Goal: Task Accomplishment & Management: Complete application form

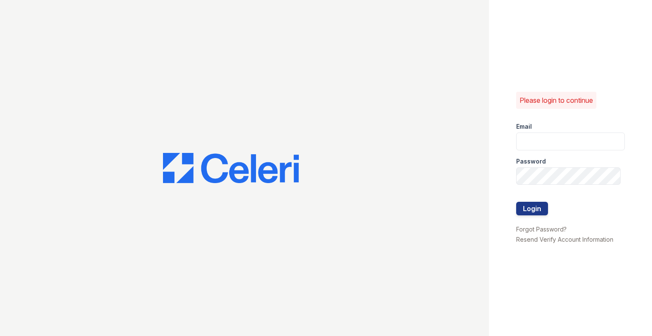
type input "[EMAIL_ADDRESS][DOMAIN_NAME]"
click at [530, 216] on div at bounding box center [570, 219] width 109 height 8
click at [521, 201] on div at bounding box center [570, 193] width 109 height 17
click at [521, 206] on button "Login" at bounding box center [532, 209] width 32 height 14
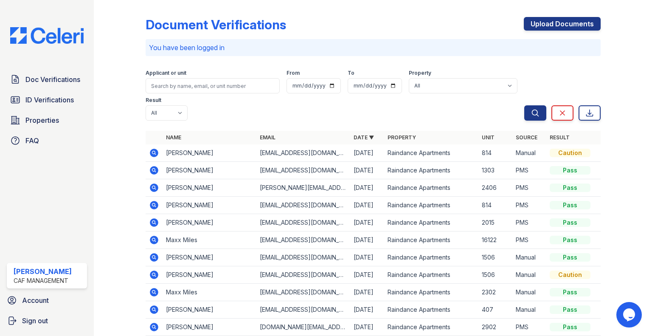
drag, startPoint x: 71, startPoint y: 101, endPoint x: 200, endPoint y: 88, distance: 129.7
click at [71, 101] on span "ID Verifications" at bounding box center [49, 100] width 48 height 10
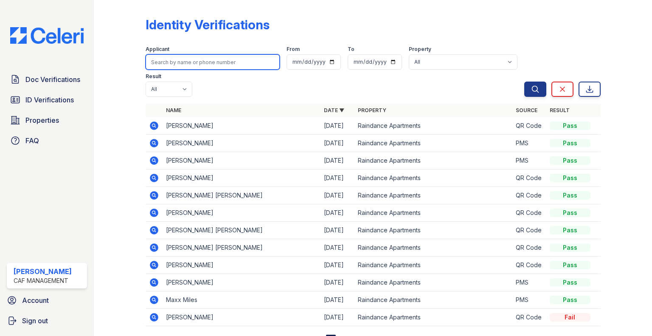
click at [183, 61] on input "search" at bounding box center [213, 61] width 134 height 15
type input "[PERSON_NAME]"
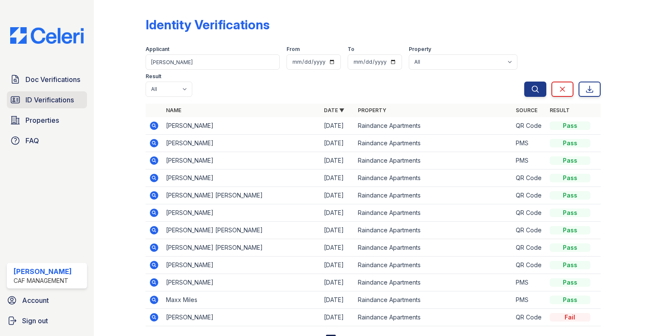
click at [67, 97] on span "ID Verifications" at bounding box center [49, 100] width 48 height 10
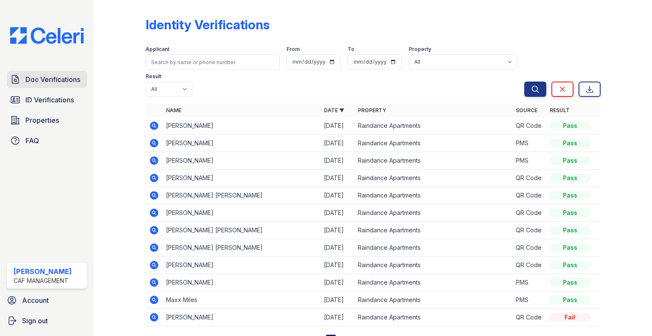
click at [65, 79] on span "Doc Verifications" at bounding box center [52, 79] width 55 height 10
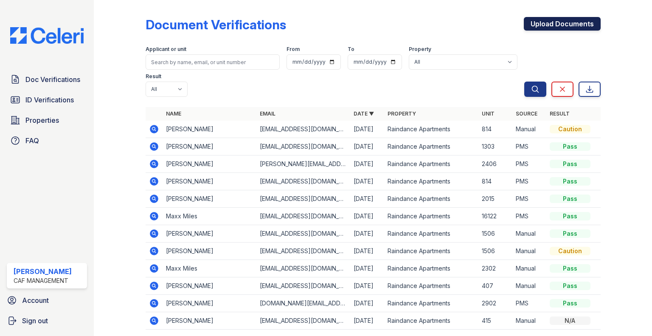
click at [555, 22] on link "Upload Documents" at bounding box center [562, 24] width 77 height 14
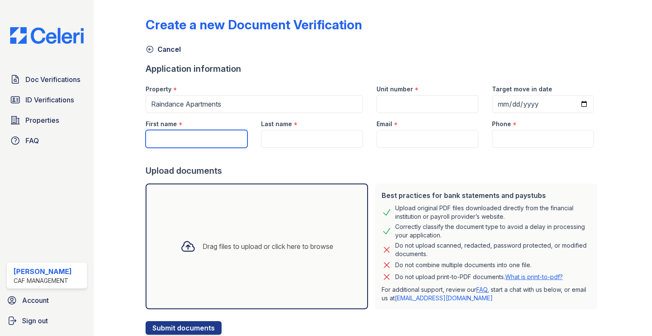
click at [183, 134] on input "First name" at bounding box center [197, 139] width 102 height 18
type input "[PERSON_NAME]"
click at [255, 138] on div "Last name *" at bounding box center [311, 130] width 115 height 35
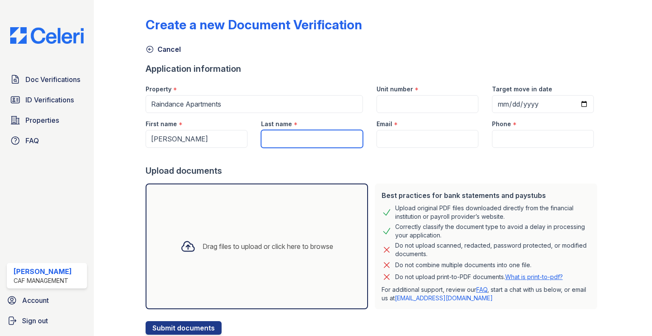
click at [281, 135] on input "Last name" at bounding box center [312, 139] width 102 height 18
type input "[PERSON_NAME]"
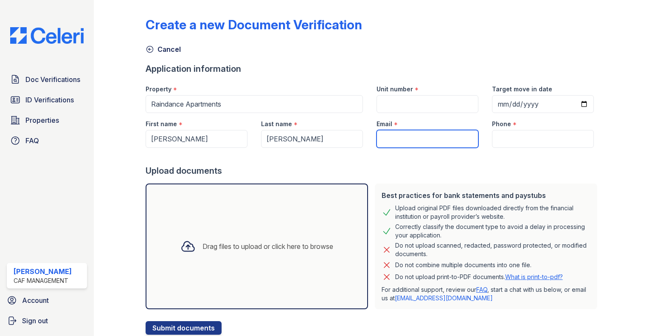
click at [402, 134] on input "Email" at bounding box center [428, 139] width 102 height 18
paste input "[EMAIL_ADDRESS][DOMAIN_NAME]"
type input "[EMAIL_ADDRESS][DOMAIN_NAME]"
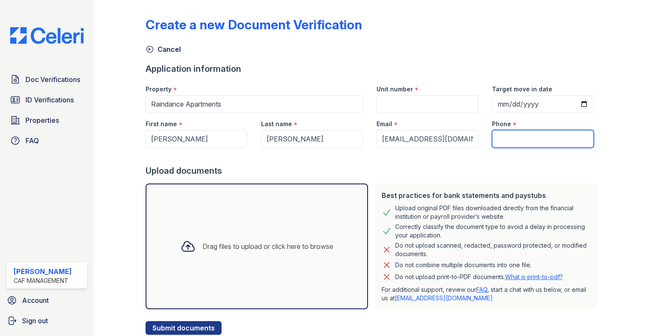
drag, startPoint x: 535, startPoint y: 142, endPoint x: 234, endPoint y: 33, distance: 319.2
click at [535, 141] on input "Phone" at bounding box center [543, 139] width 102 height 18
paste input "[PHONE_NUMBER]"
type input "[PHONE_NUMBER]"
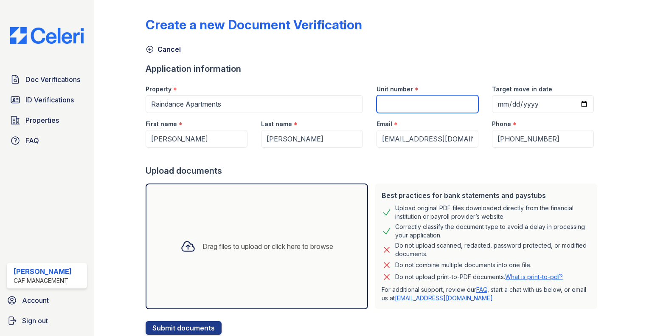
click at [411, 108] on input "Unit number" at bounding box center [428, 104] width 102 height 18
type input "1205"
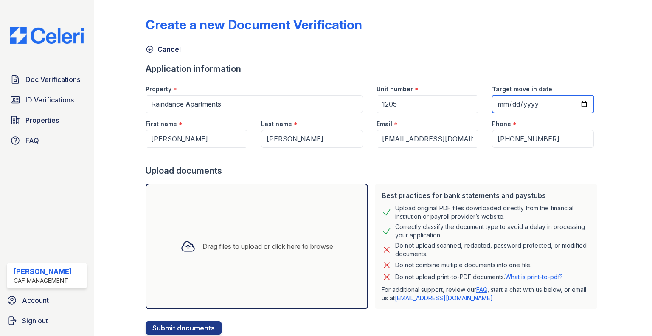
click at [569, 103] on input "Target move in date" at bounding box center [543, 104] width 102 height 18
click at [574, 103] on input "Target move in date" at bounding box center [543, 104] width 102 height 18
type input "[DATE]"
click at [294, 245] on div "Drag files to upload or click here to browse" at bounding box center [268, 246] width 131 height 10
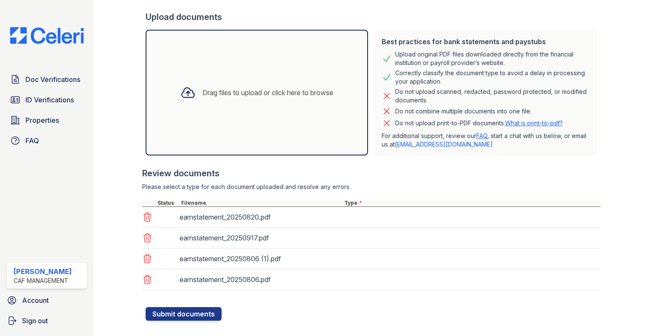
scroll to position [166, 0]
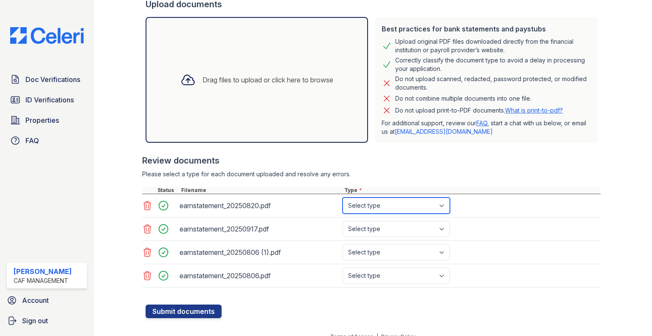
click at [358, 208] on select "Select type Paystub Bank Statement Offer Letter Tax Documents Benefit Award Let…" at bounding box center [396, 205] width 107 height 16
select select "paystub"
click at [343, 197] on select "Select type Paystub Bank Statement Offer Letter Tax Documents Benefit Award Let…" at bounding box center [396, 205] width 107 height 16
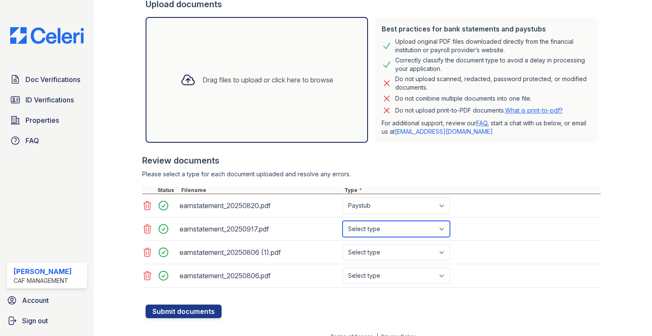
drag, startPoint x: 363, startPoint y: 226, endPoint x: 363, endPoint y: 236, distance: 9.8
click at [363, 226] on select "Select type Paystub Bank Statement Offer Letter Tax Documents Benefit Award Let…" at bounding box center [396, 229] width 107 height 16
click at [343, 221] on select "Select type Paystub Bank Statement Offer Letter Tax Documents Benefit Award Let…" at bounding box center [396, 229] width 107 height 16
drag, startPoint x: 367, startPoint y: 261, endPoint x: 366, endPoint y: 245, distance: 16.2
click at [367, 254] on div "earnstatement_20250806 (1).pdf Select type Paystub Bank Statement Offer Letter …" at bounding box center [371, 252] width 459 height 23
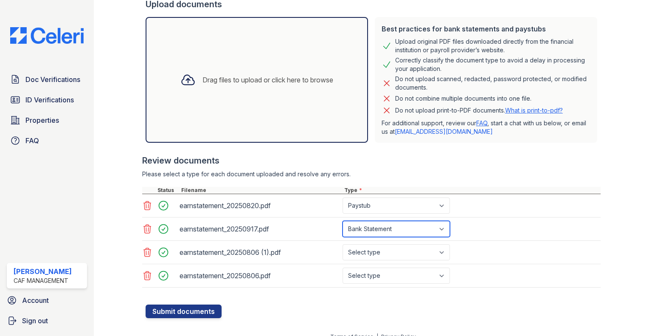
click at [366, 232] on select "Select type Paystub Bank Statement Offer Letter Tax Documents Benefit Award Let…" at bounding box center [396, 229] width 107 height 16
select select "paystub"
click at [343, 221] on select "Select type Paystub Bank Statement Offer Letter Tax Documents Benefit Award Let…" at bounding box center [396, 229] width 107 height 16
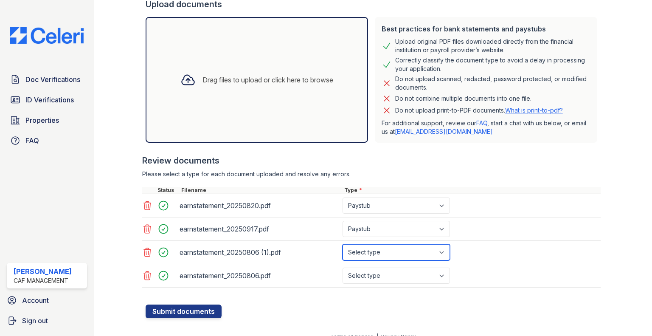
click at [369, 249] on select "Select type Paystub Bank Statement Offer Letter Tax Documents Benefit Award Let…" at bounding box center [396, 252] width 107 height 16
select select "paystub"
click at [343, 244] on select "Select type Paystub Bank Statement Offer Letter Tax Documents Benefit Award Let…" at bounding box center [396, 252] width 107 height 16
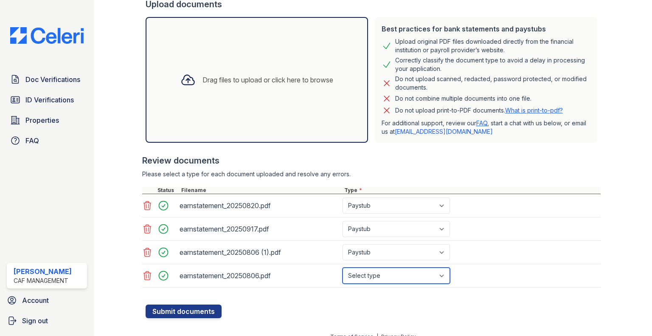
click at [370, 271] on select "Select type Paystub Bank Statement Offer Letter Tax Documents Benefit Award Let…" at bounding box center [396, 275] width 107 height 16
select select "paystub"
click at [343, 267] on select "Select type Paystub Bank Statement Offer Letter Tax Documents Benefit Award Let…" at bounding box center [396, 275] width 107 height 16
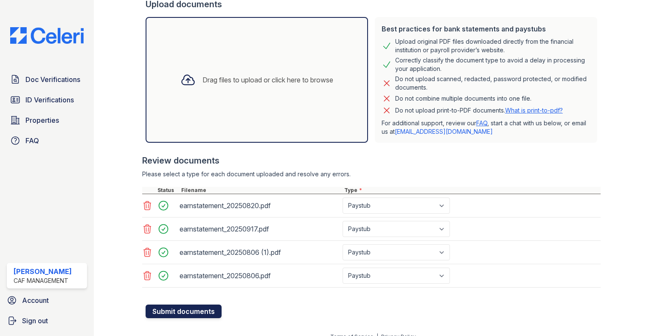
click at [212, 306] on button "Submit documents" at bounding box center [184, 311] width 76 height 14
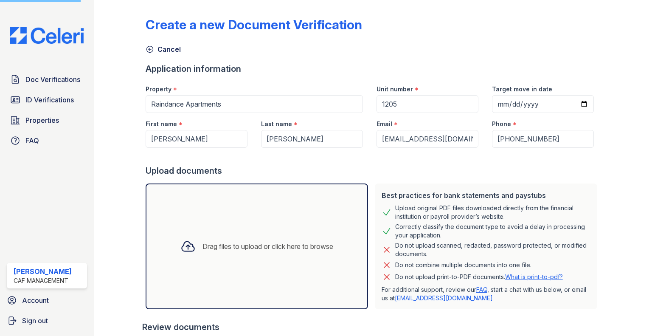
scroll to position [48, 0]
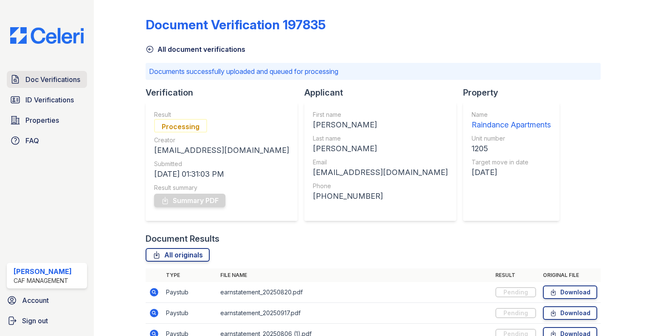
click at [70, 87] on link "Doc Verifications" at bounding box center [47, 79] width 80 height 17
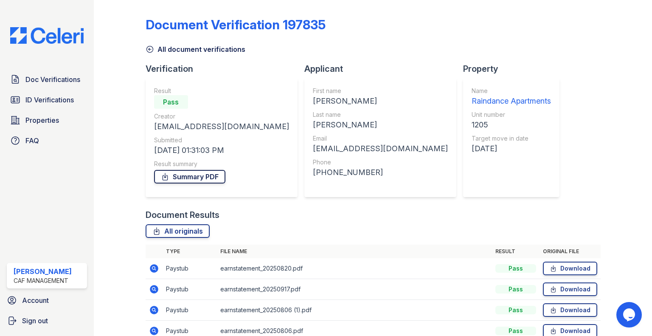
click at [194, 175] on link "Summary PDF" at bounding box center [189, 177] width 71 height 14
